Goal: Information Seeking & Learning: Learn about a topic

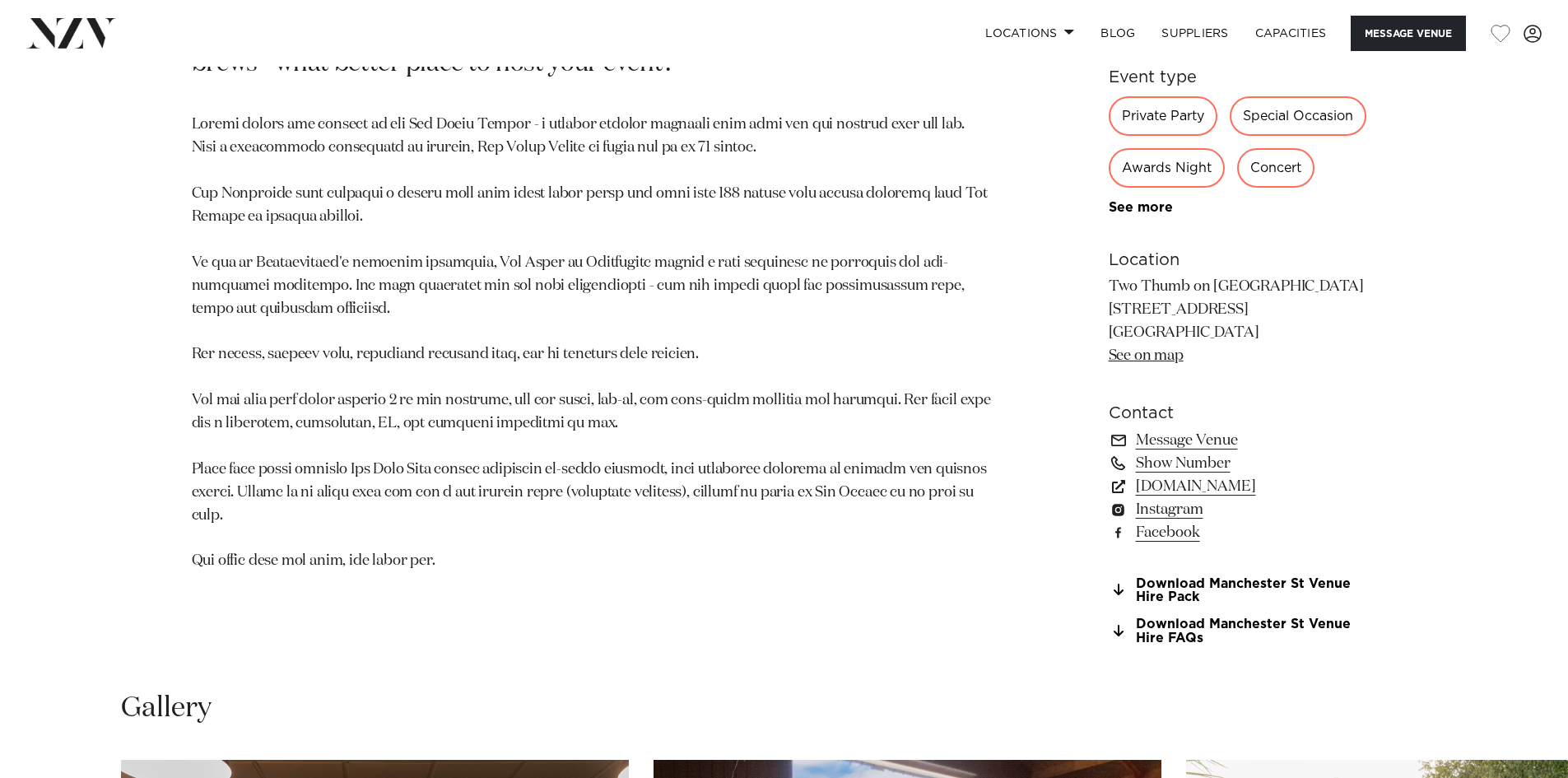
scroll to position [1647, 0]
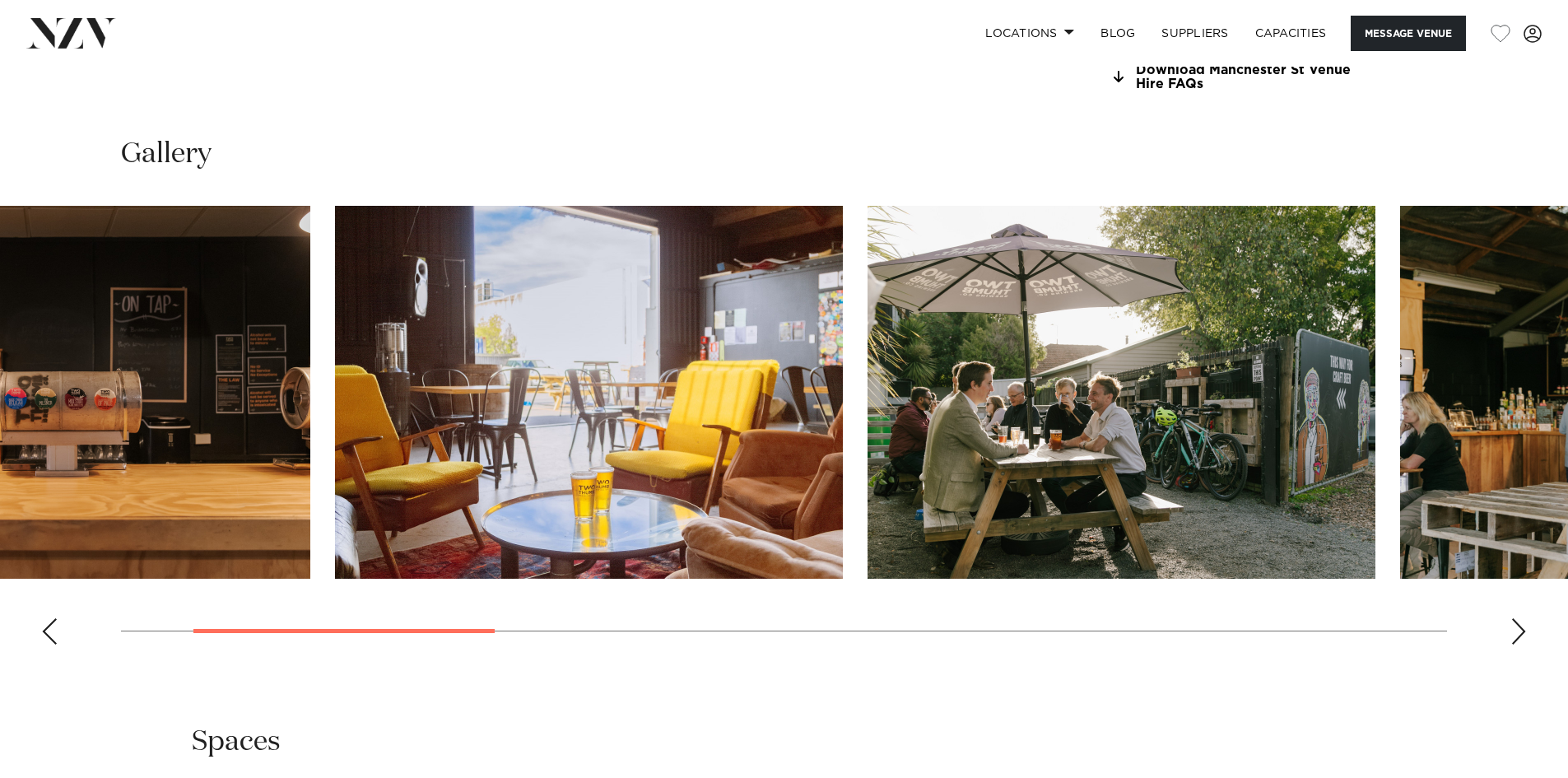
click at [868, 399] on img "3 / 11" at bounding box center [1121, 392] width 507 height 373
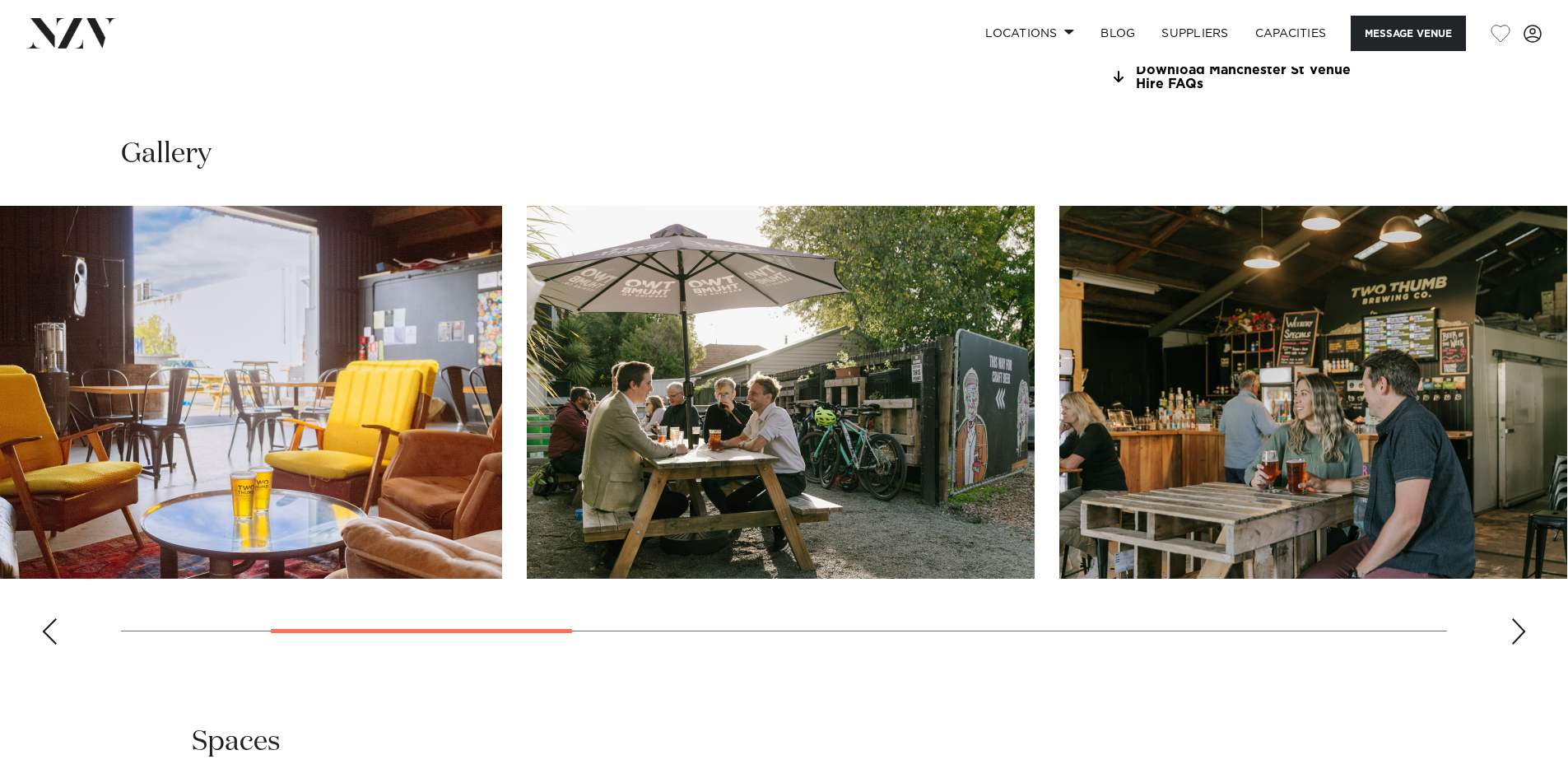
click at [1059, 405] on img "4 / 11" at bounding box center [1312, 392] width 507 height 373
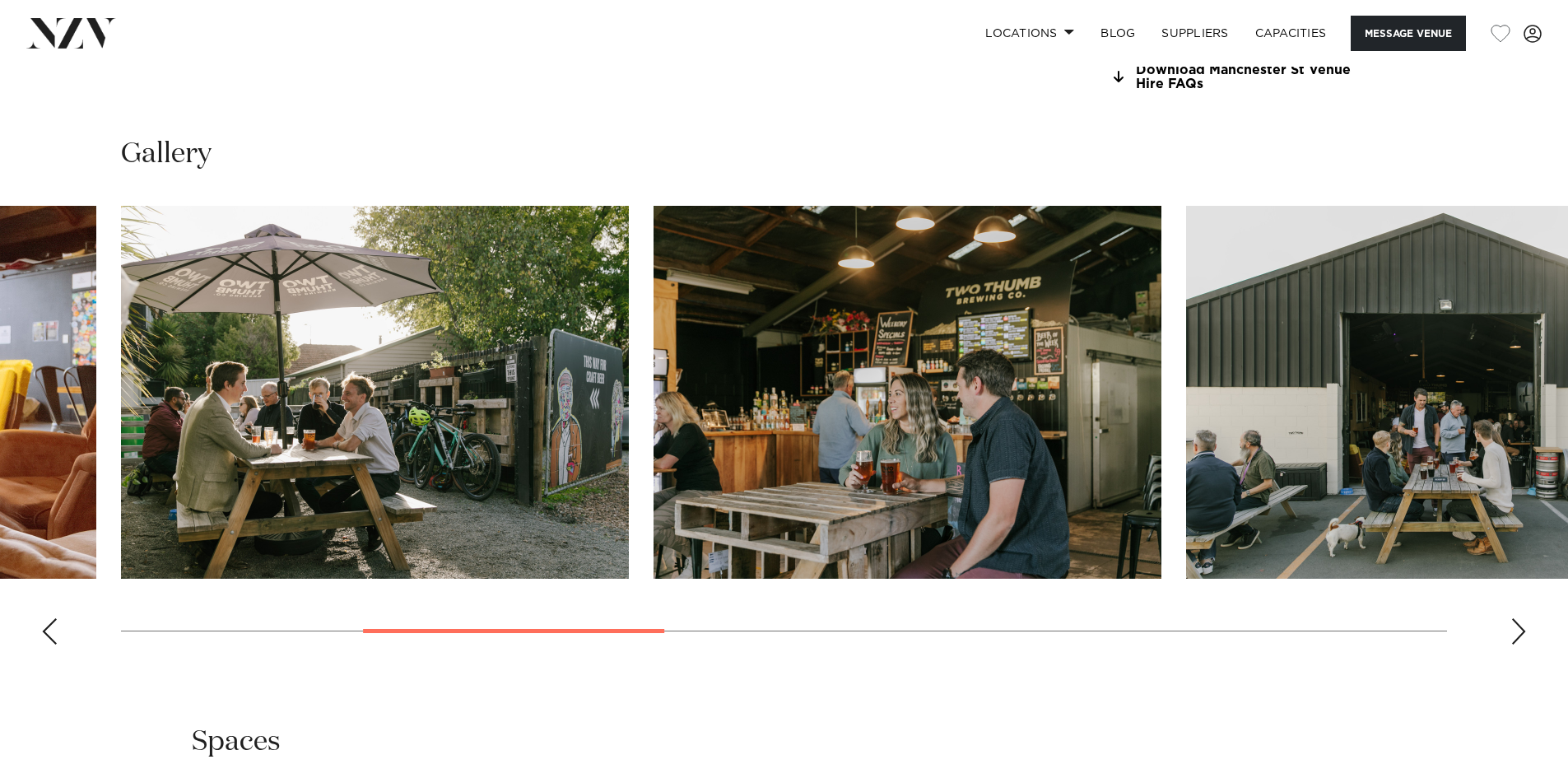
click at [608, 416] on swiper-container at bounding box center [784, 431] width 1568 height 452
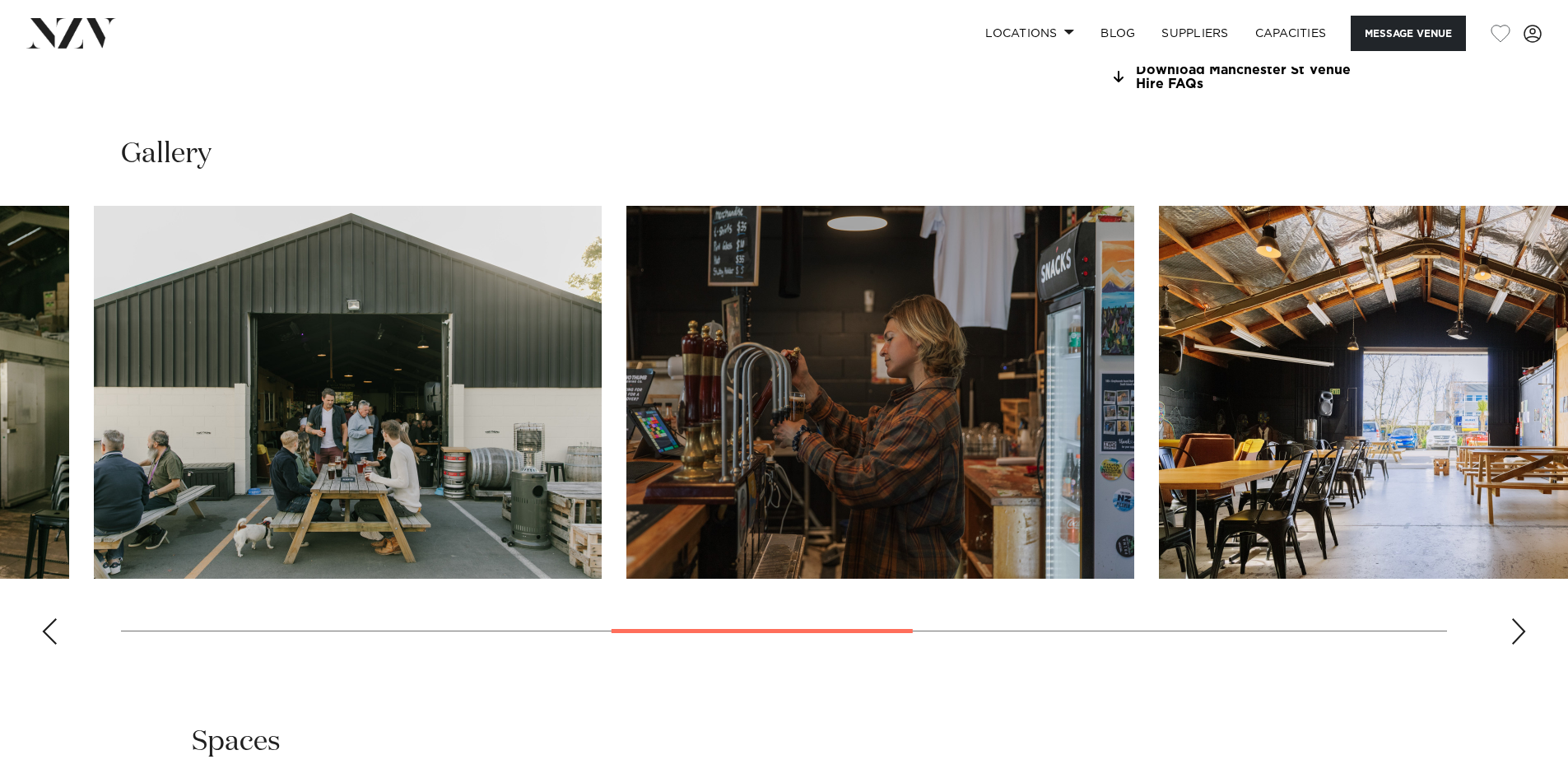
click at [626, 419] on img "6 / 11" at bounding box center [879, 392] width 507 height 373
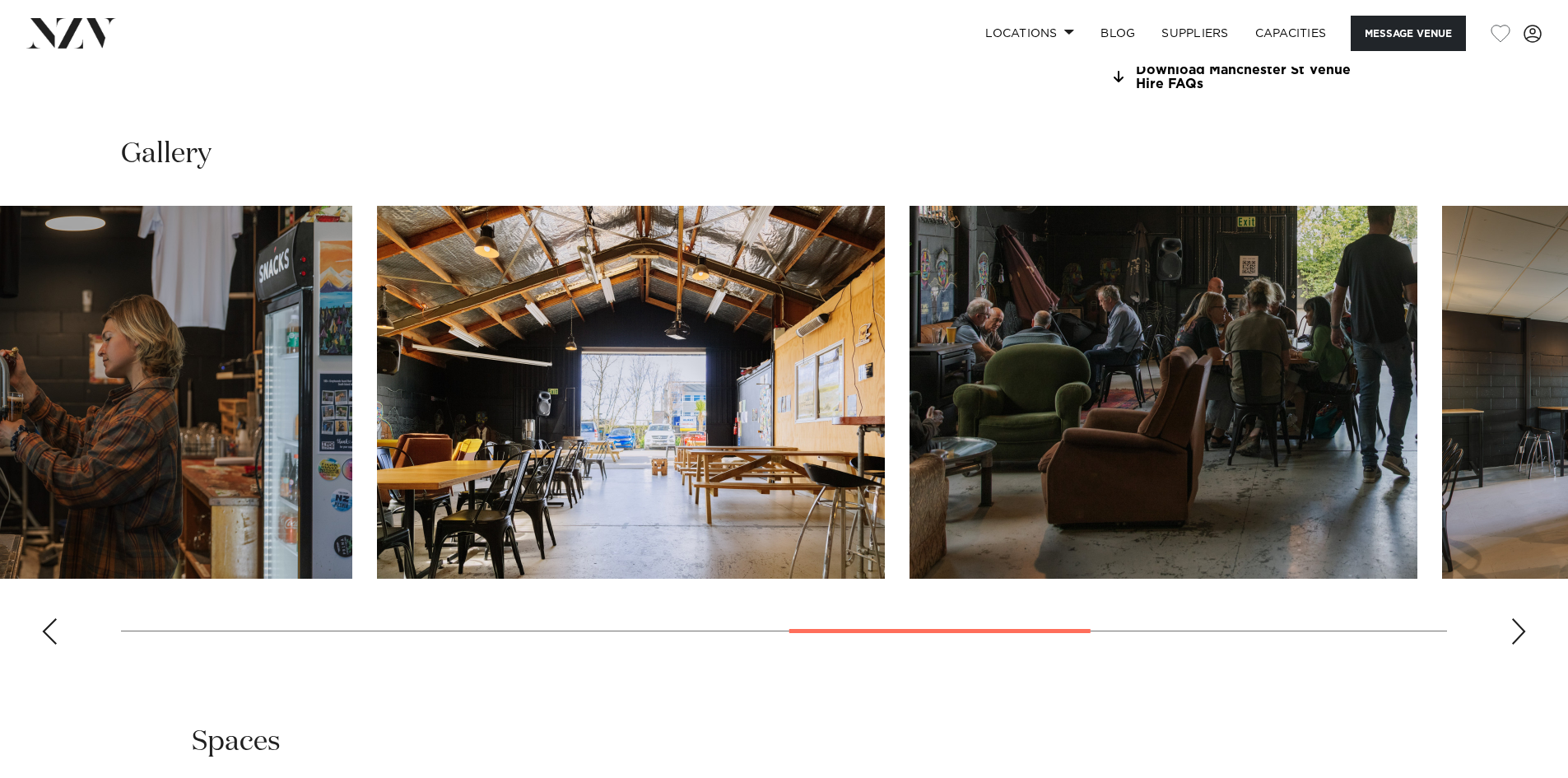
click at [661, 436] on img "7 / 11" at bounding box center [630, 392] width 507 height 373
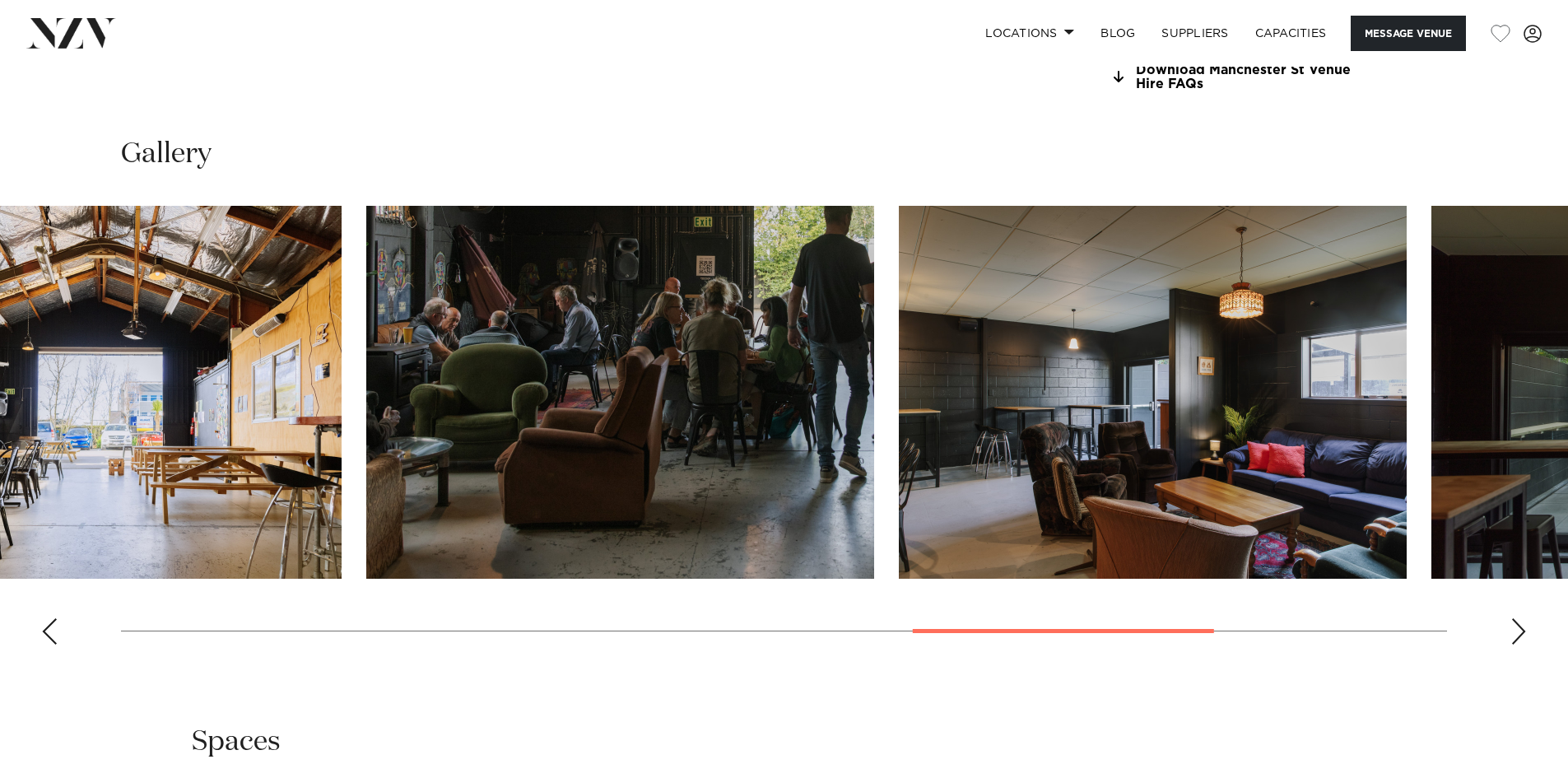
click at [689, 454] on img "8 / 11" at bounding box center [619, 392] width 507 height 373
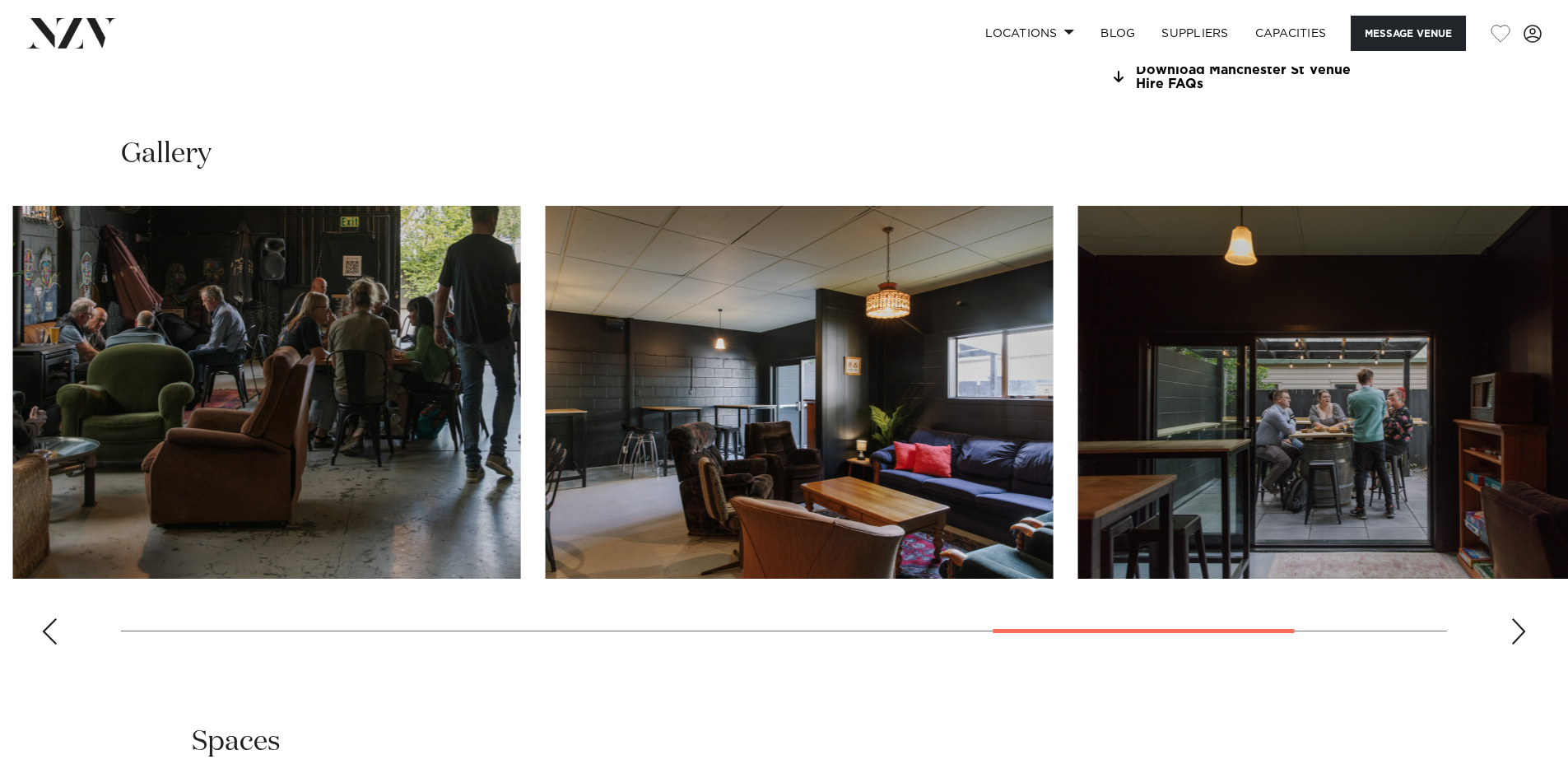
click at [696, 489] on img "9 / 11" at bounding box center [799, 392] width 507 height 373
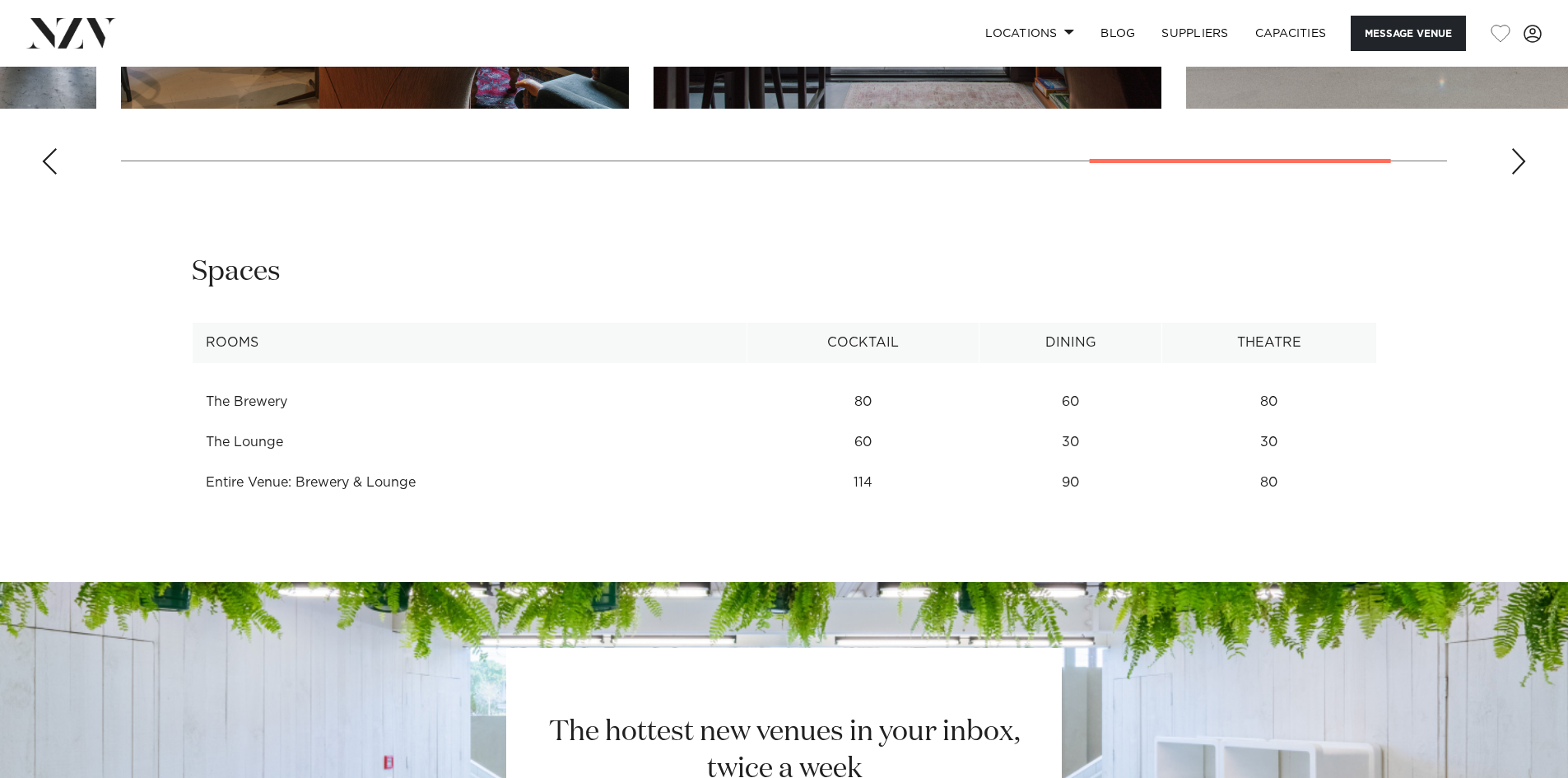
scroll to position [2222, 0]
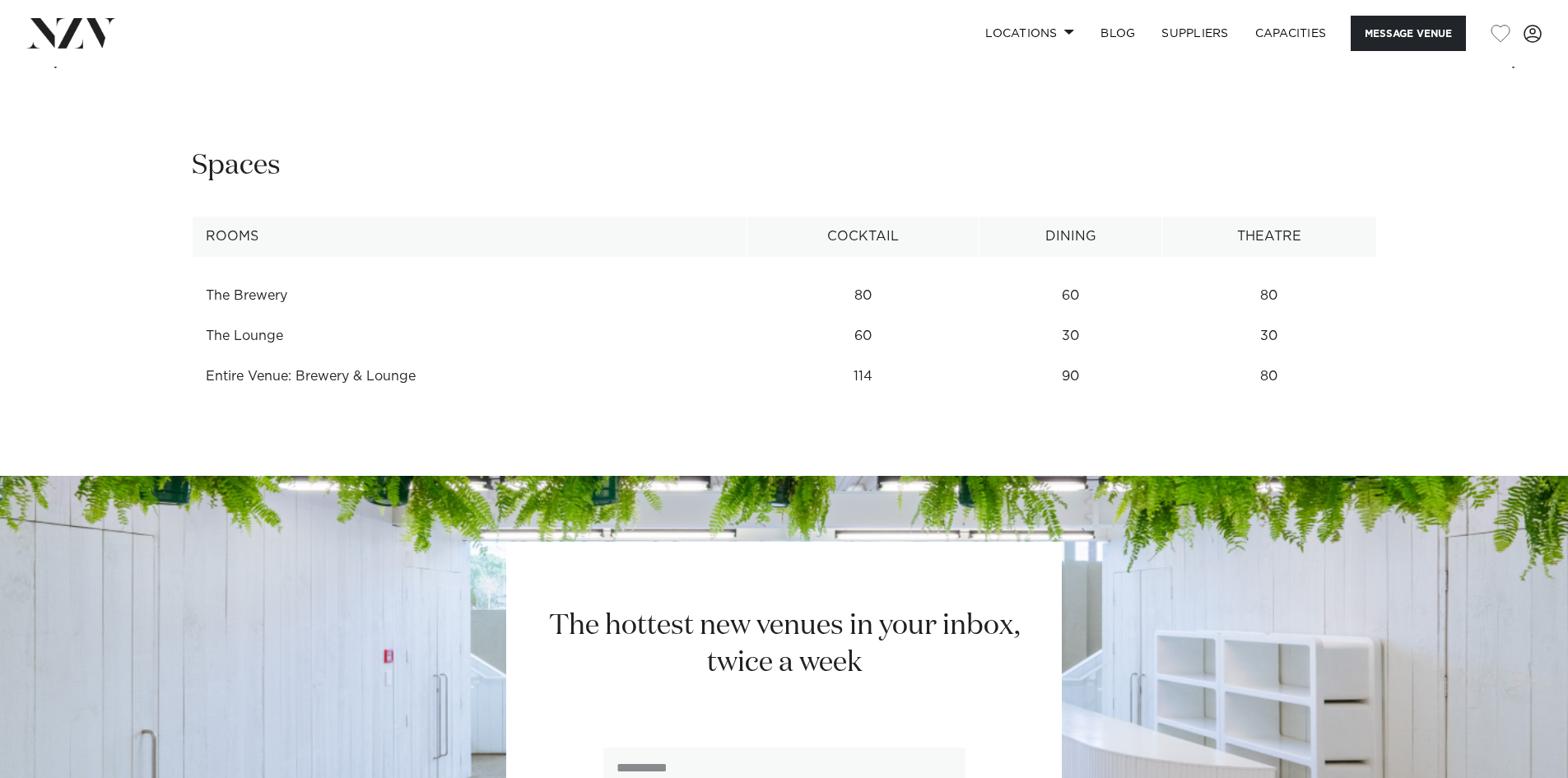
click at [248, 300] on td "The Brewery" at bounding box center [469, 296] width 555 height 40
click at [965, 315] on td "80" at bounding box center [863, 296] width 231 height 40
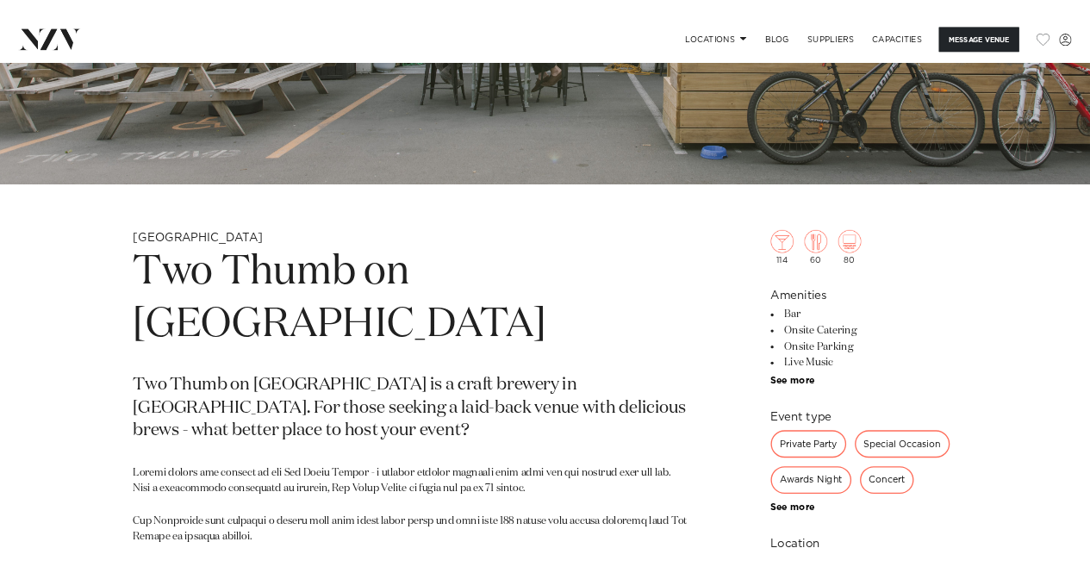
scroll to position [172, 0]
